Goal: Task Accomplishment & Management: Manage account settings

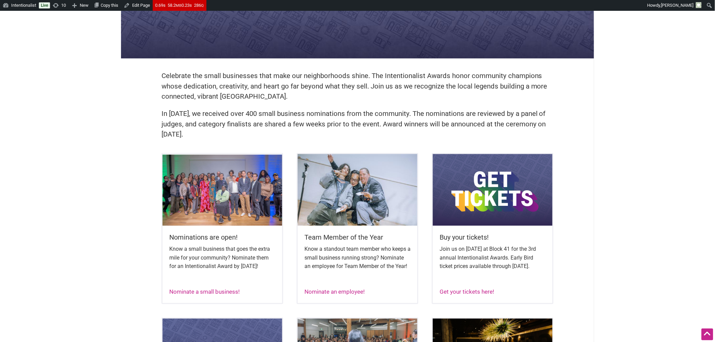
scroll to position [150, 0]
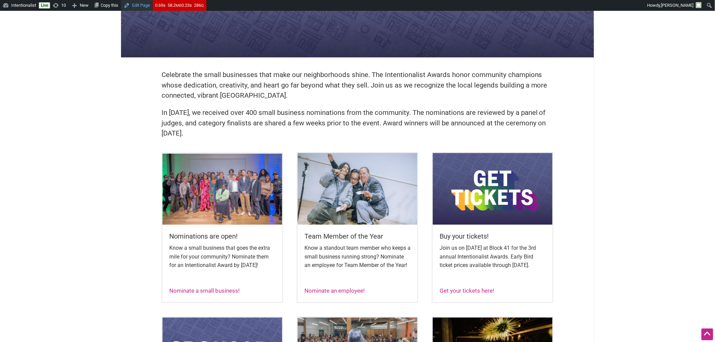
click at [138, 4] on link "Edit Page" at bounding box center [137, 5] width 32 height 11
click at [133, 4] on link "Edit Page" at bounding box center [137, 5] width 32 height 11
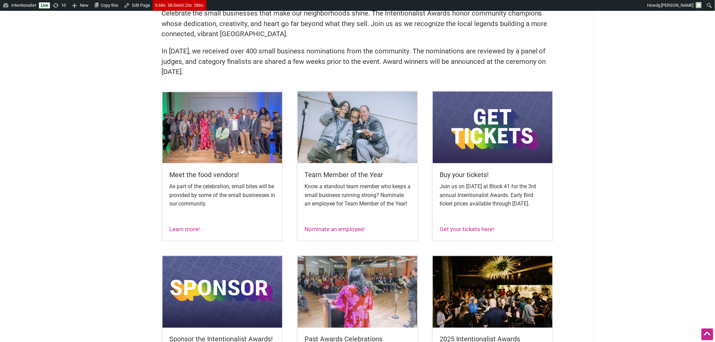
scroll to position [150, 0]
